Goal: Share content

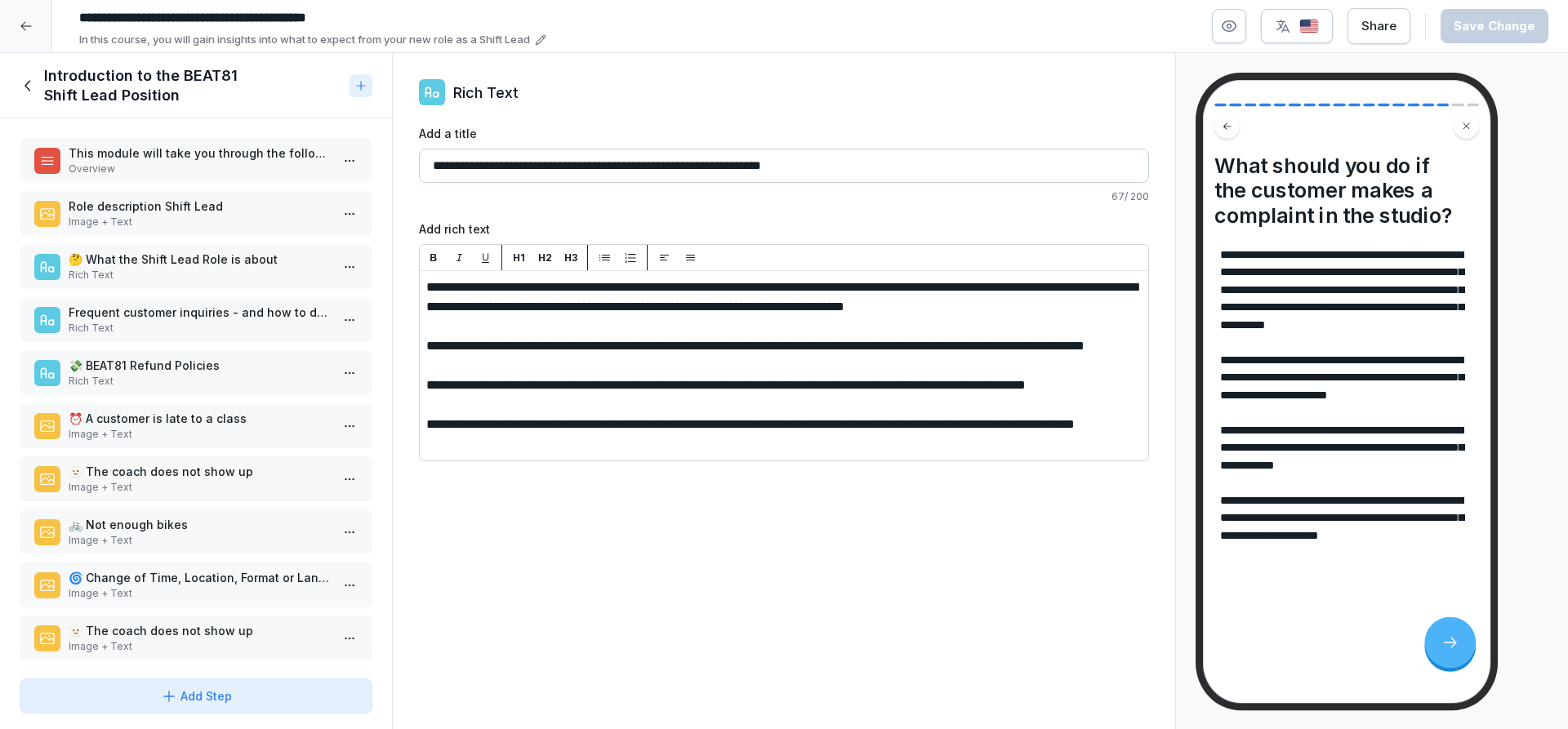
click at [25, 31] on icon at bounding box center [26, 26] width 13 height 13
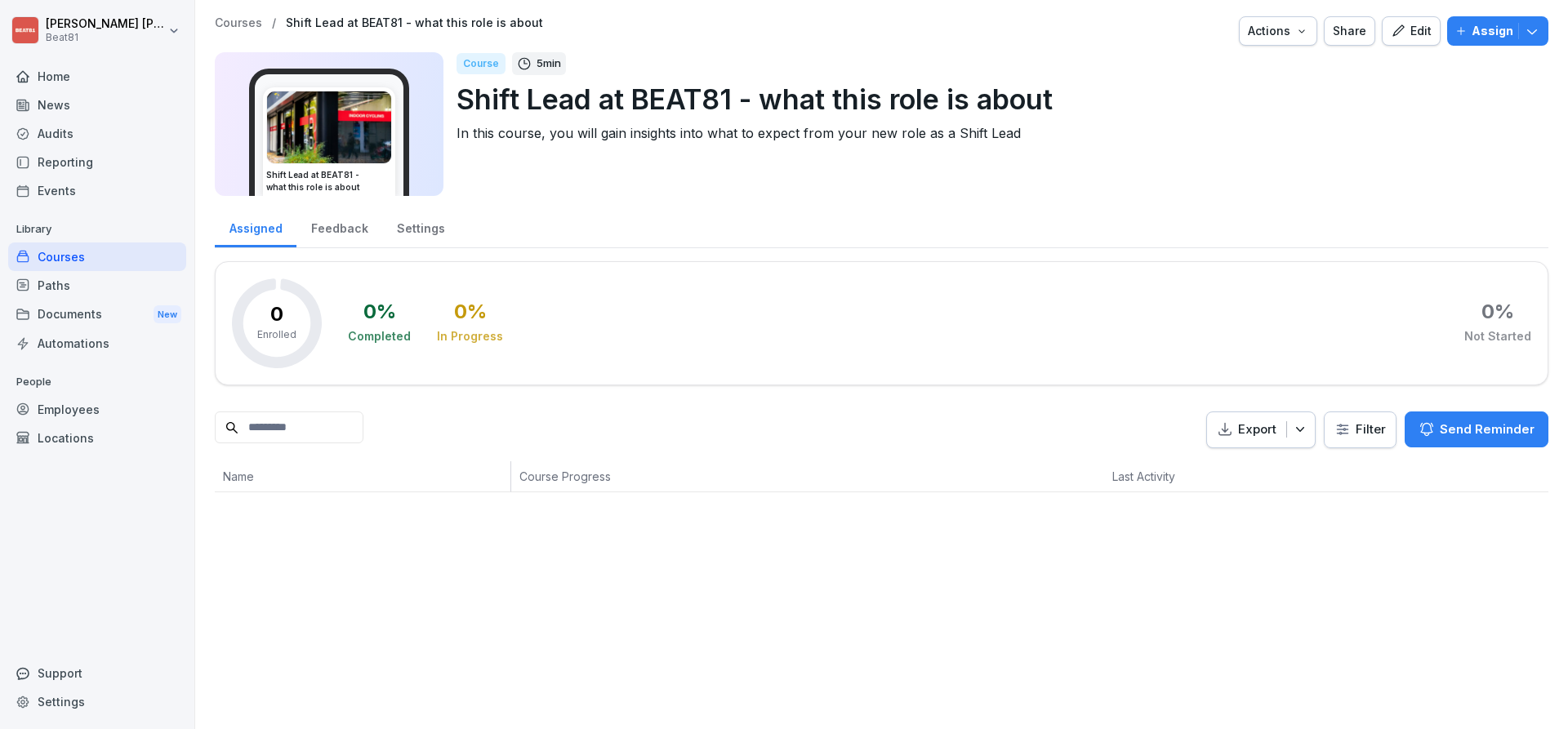
click at [1356, 34] on div "Share" at bounding box center [1349, 31] width 34 height 18
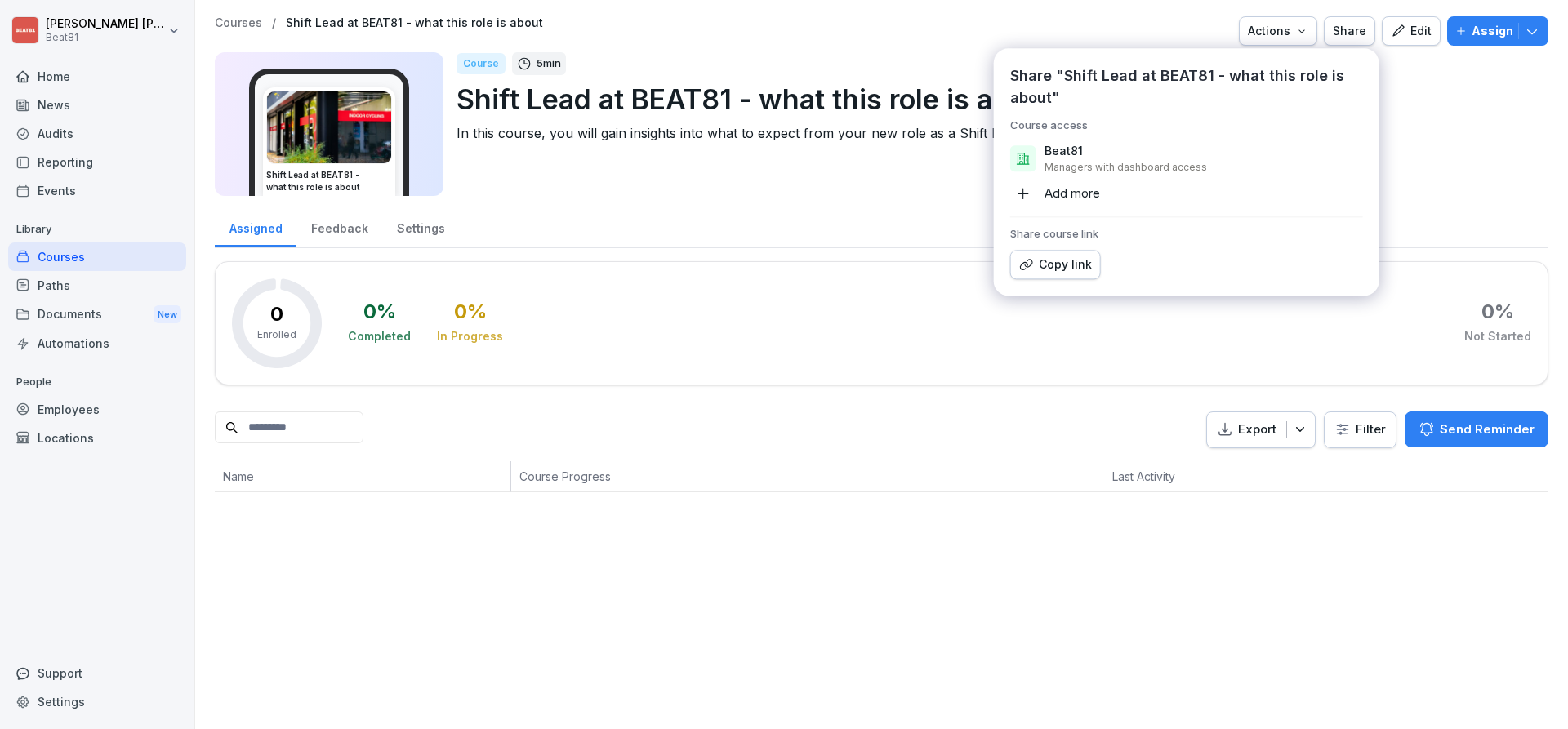
click at [1085, 261] on div "Copy link" at bounding box center [1056, 265] width 73 height 18
click at [1044, 266] on div "Copy link" at bounding box center [1056, 265] width 73 height 18
